Goal: Information Seeking & Learning: Learn about a topic

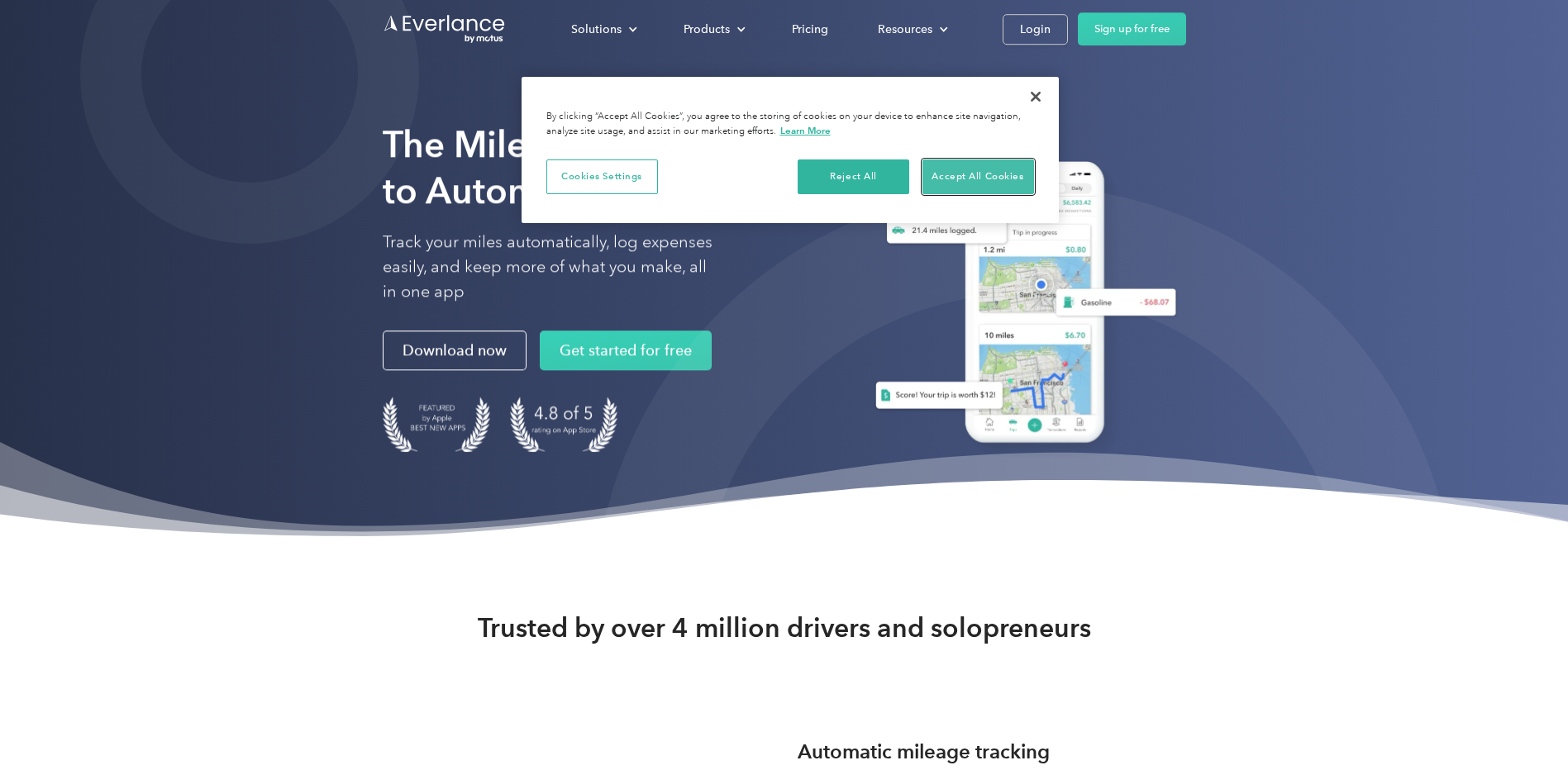
click at [956, 178] on button "Accept All Cookies" at bounding box center [978, 177] width 112 height 35
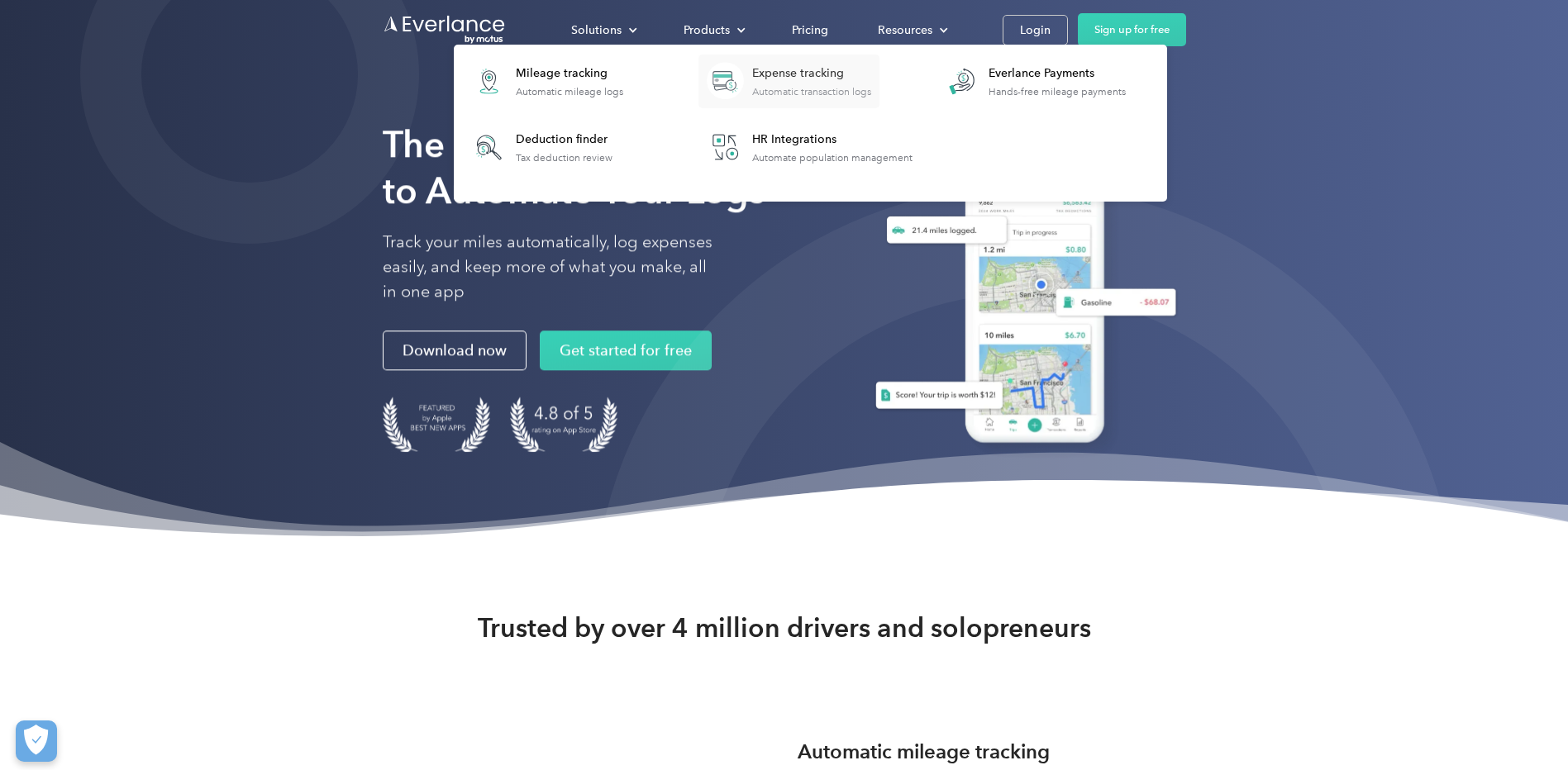
click at [807, 83] on div "Expense tracking Automatic transaction logs" at bounding box center [811, 81] width 119 height 32
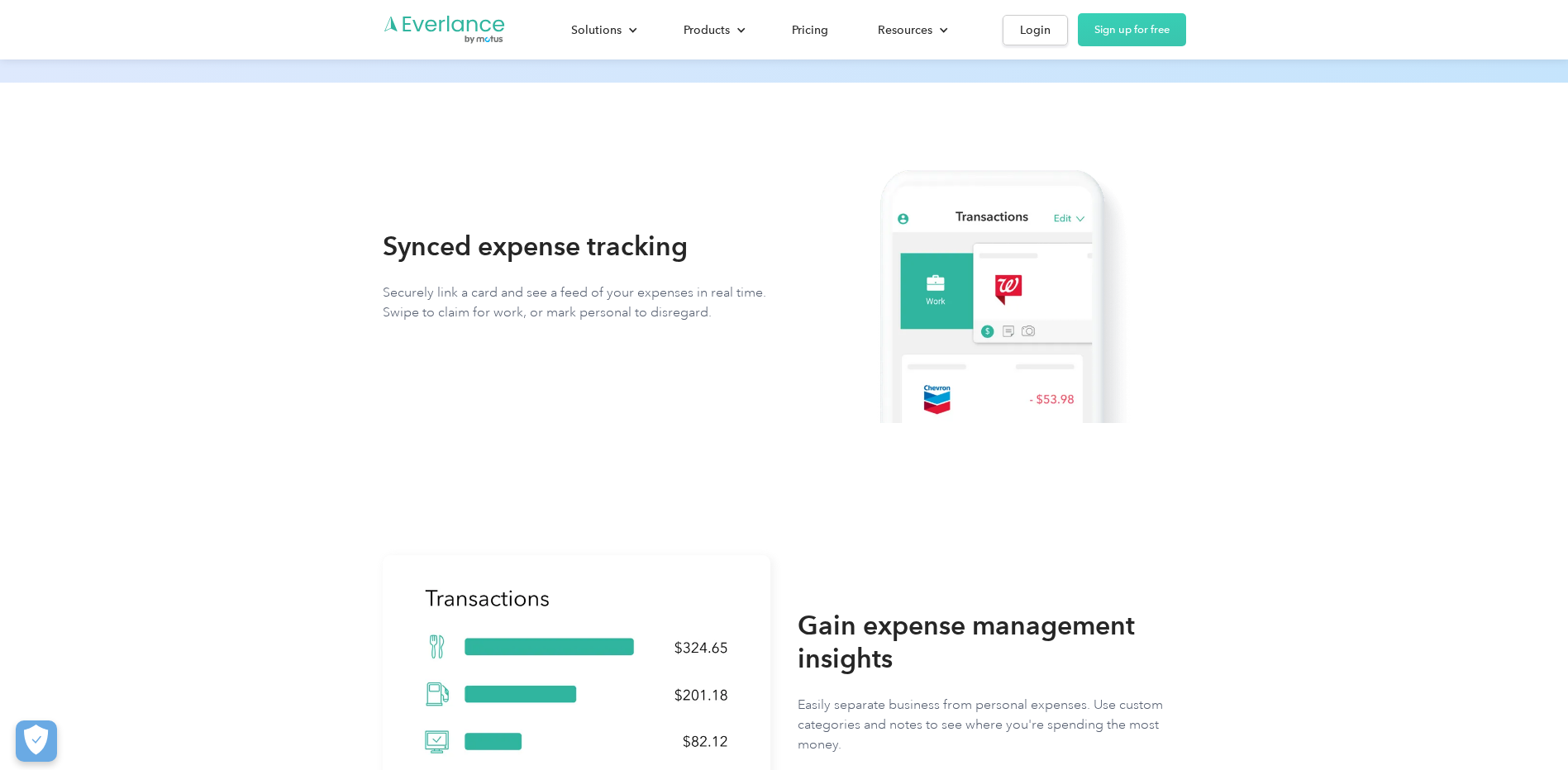
scroll to position [330, 0]
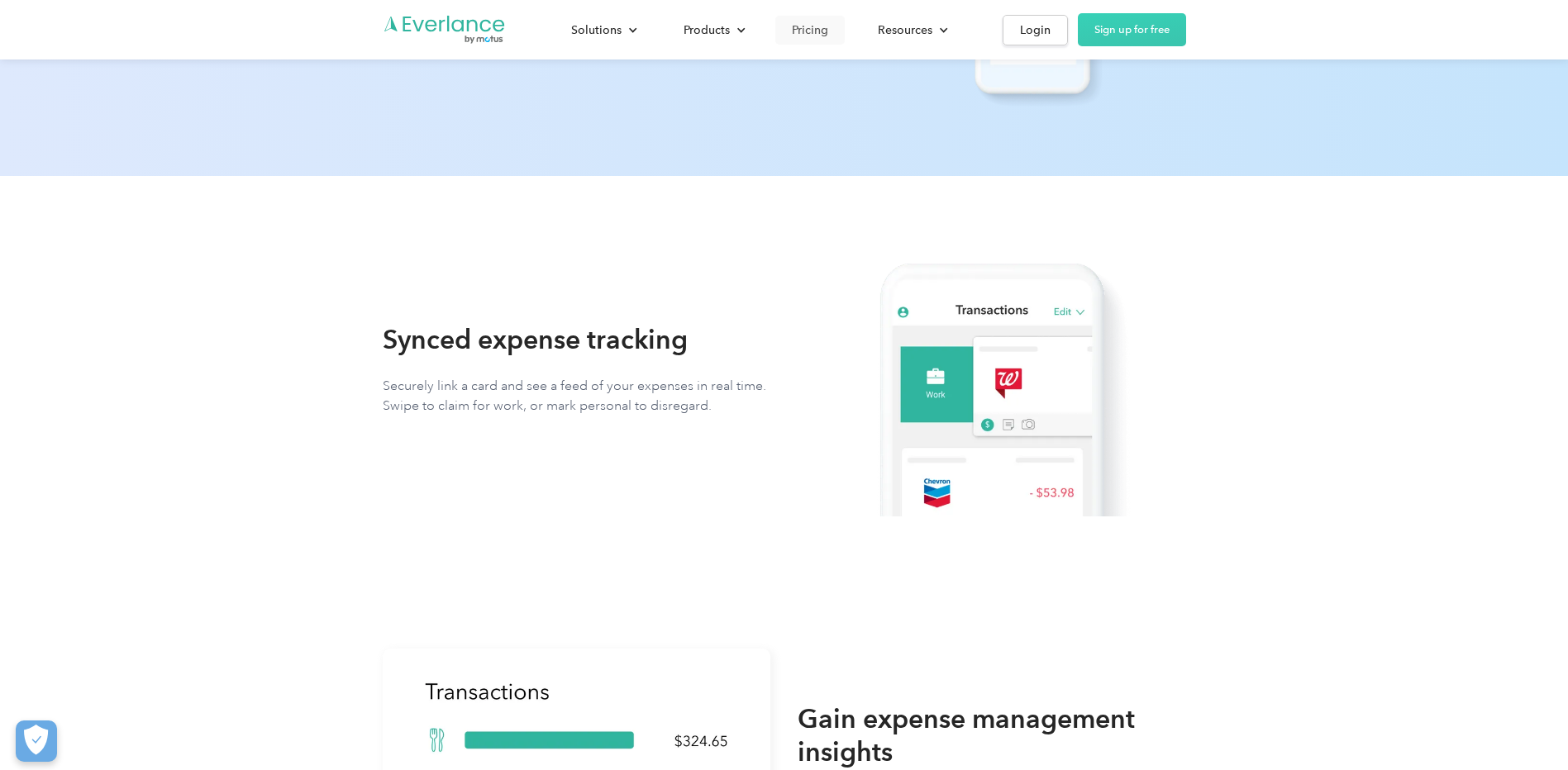
click at [814, 27] on div "Pricing" at bounding box center [810, 30] width 36 height 20
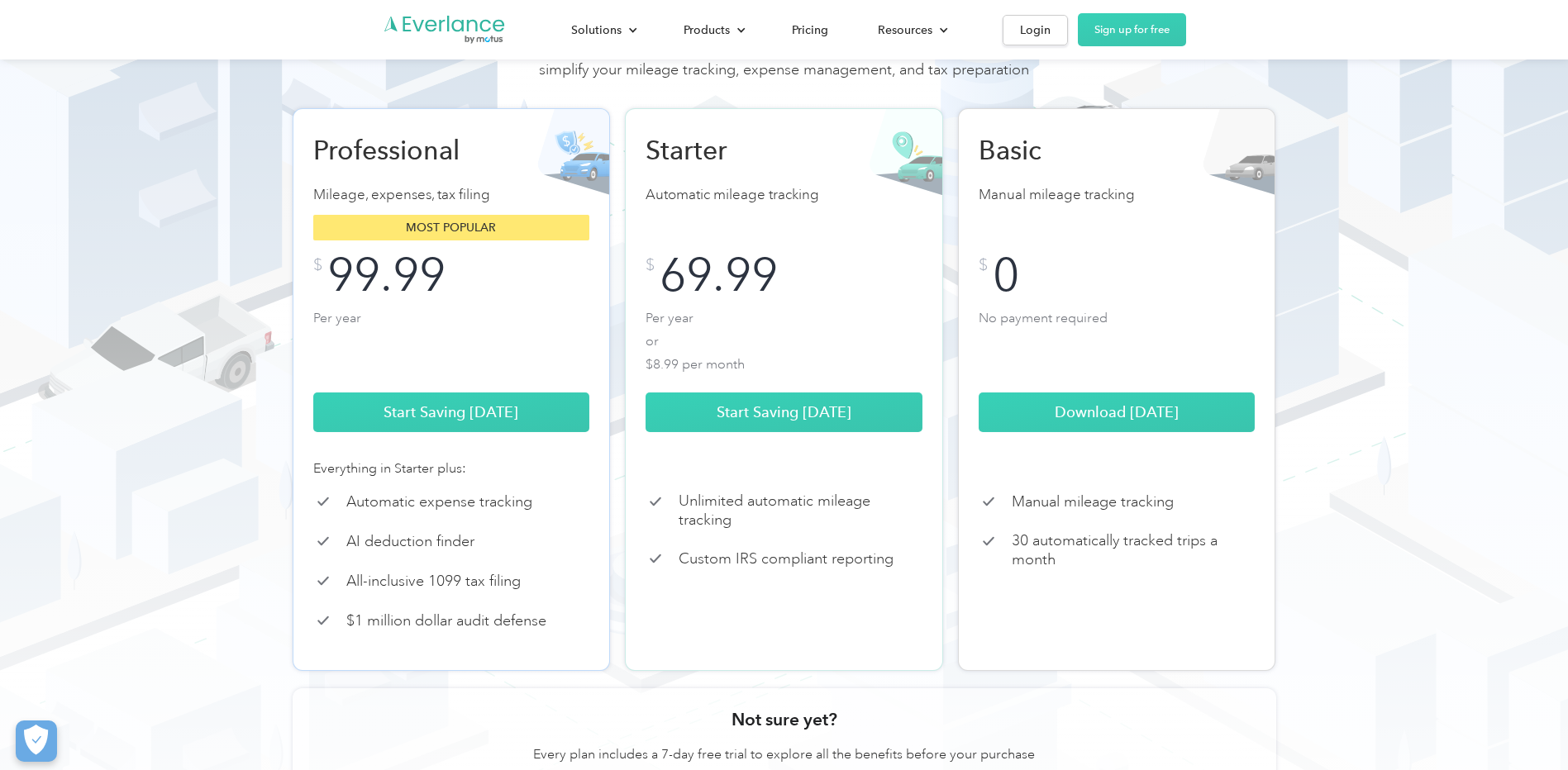
scroll to position [166, 0]
